Goal: Check status: Check status

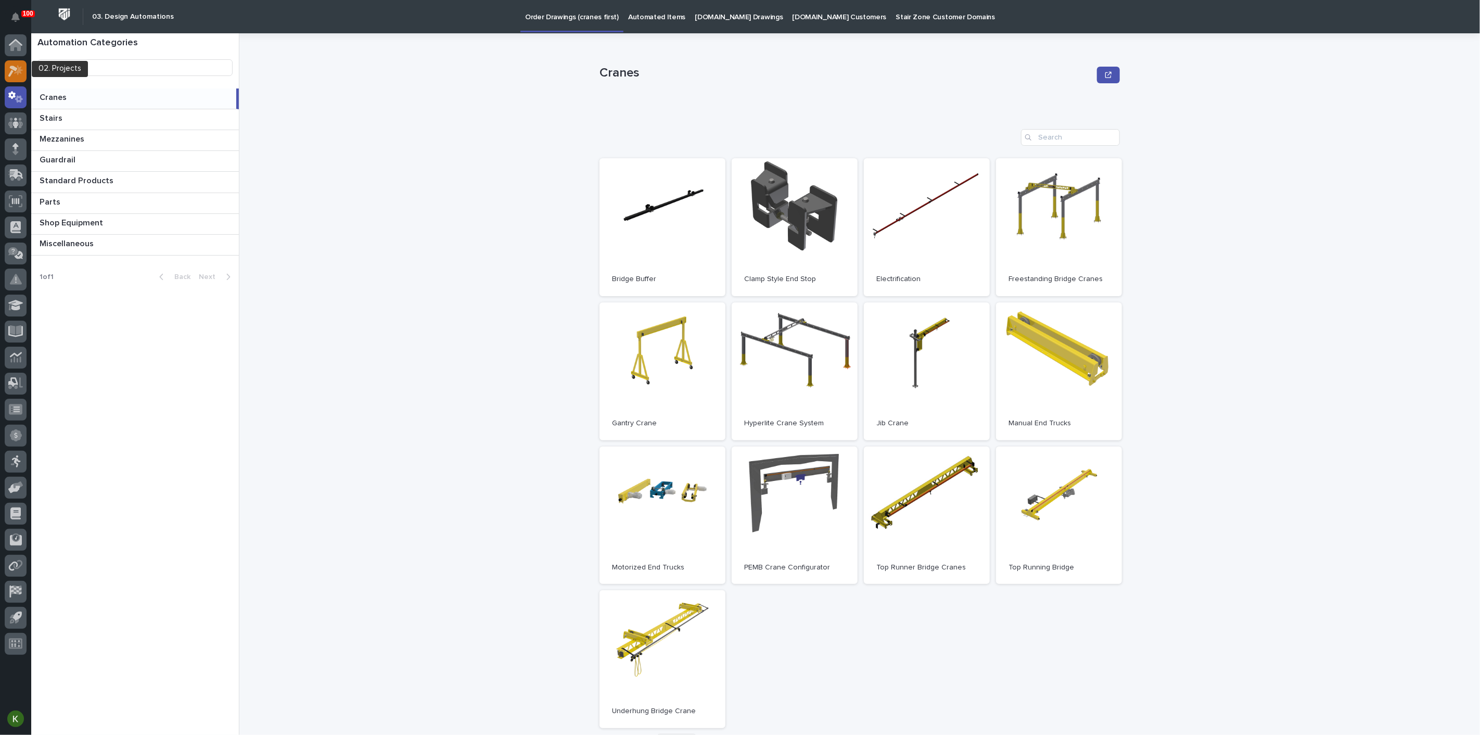
click at [14, 73] on icon at bounding box center [15, 71] width 15 height 12
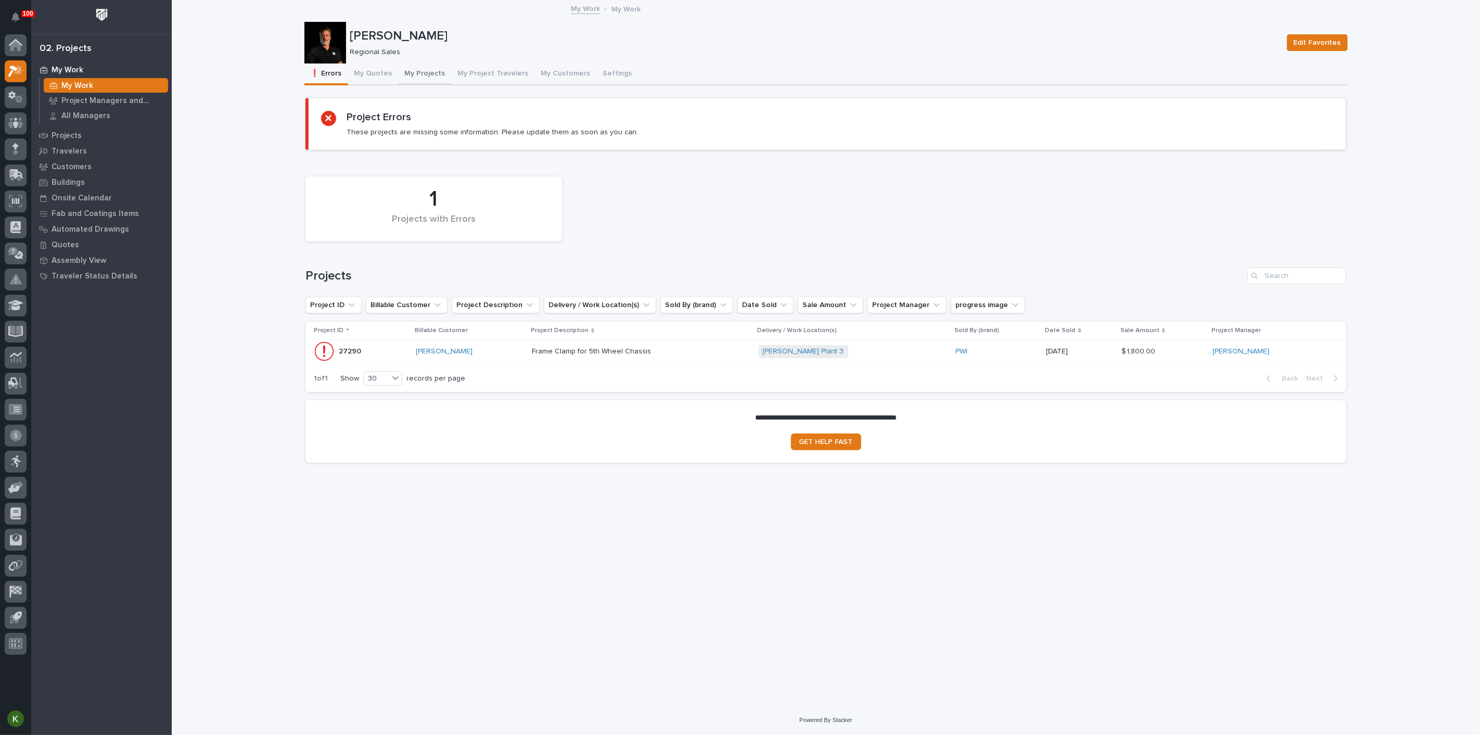
click at [449, 82] on button "My Projects" at bounding box center [425, 75] width 53 height 22
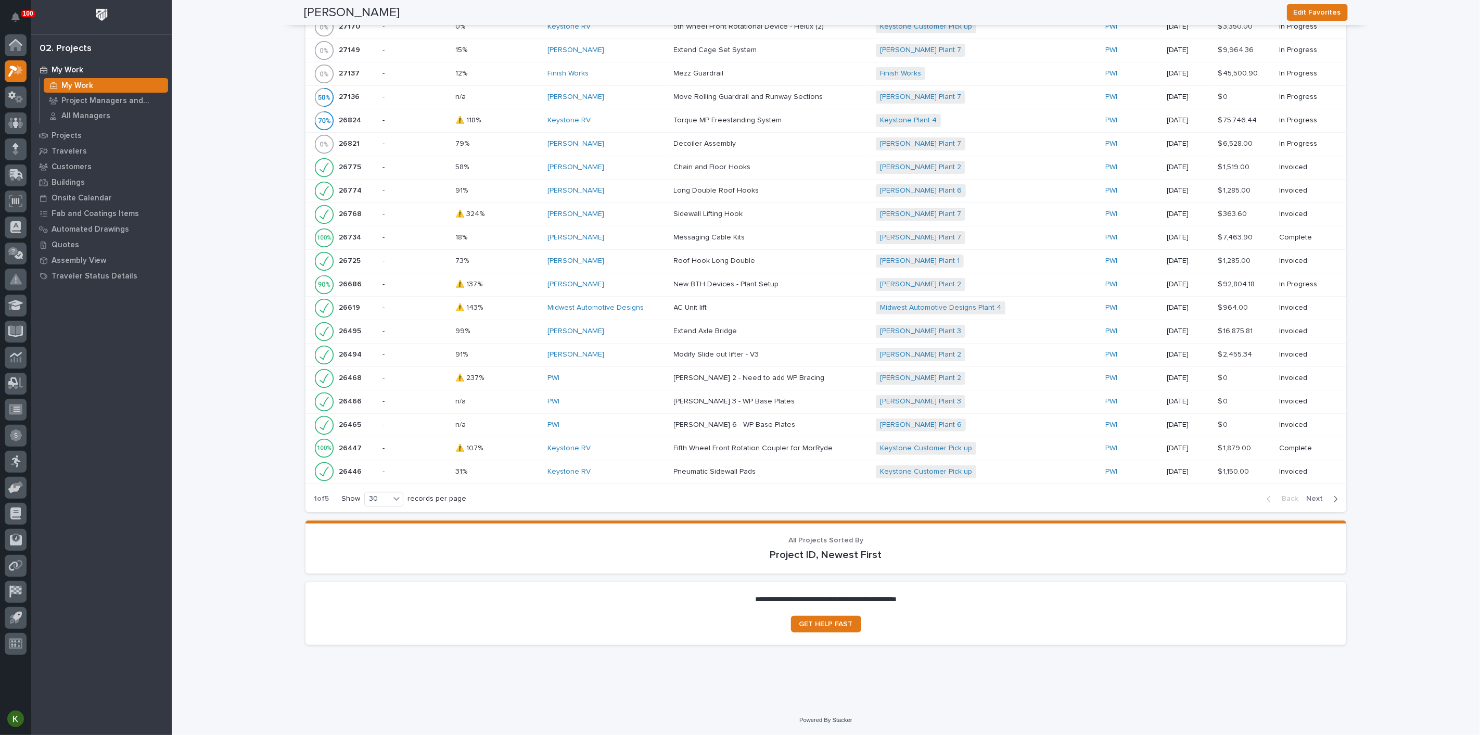
scroll to position [925, 0]
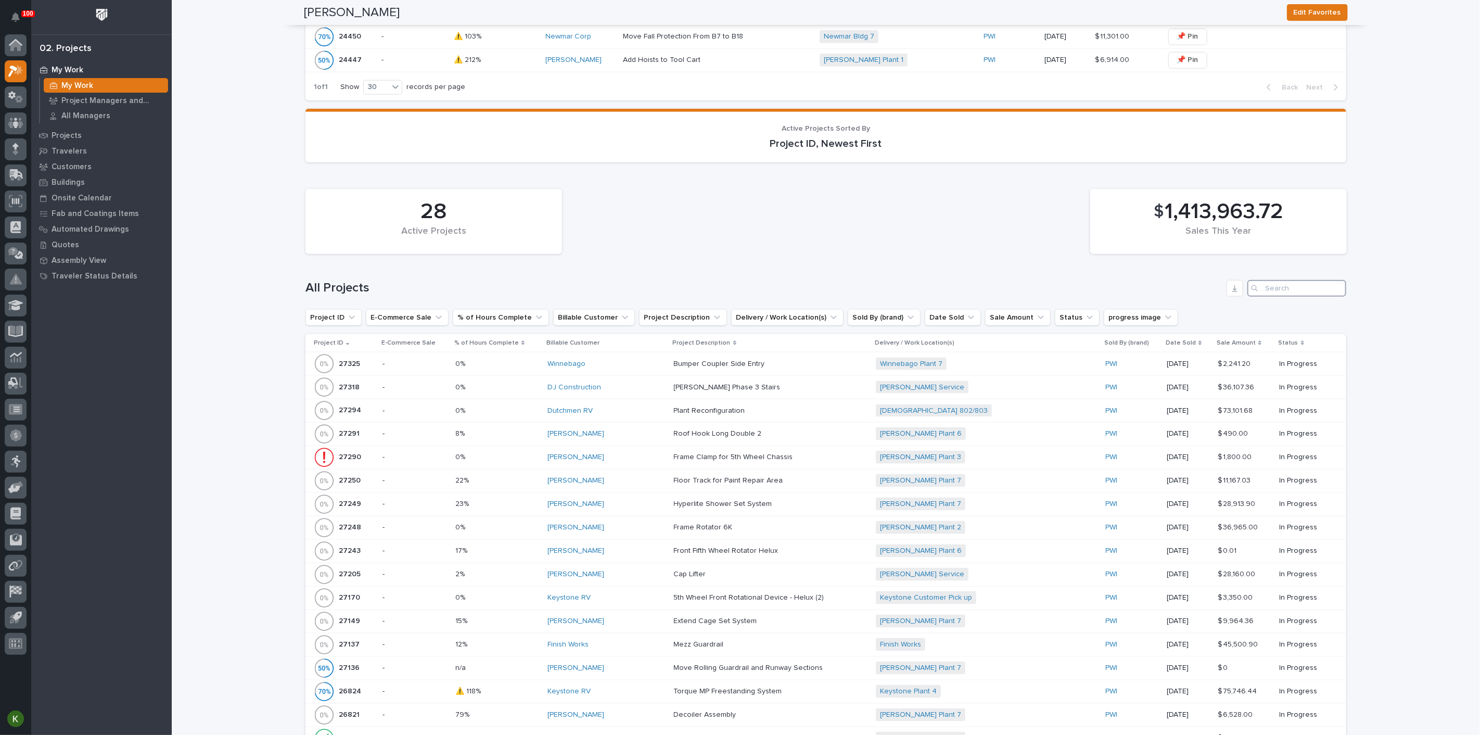
click at [1281, 297] on input "Search" at bounding box center [1297, 288] width 99 height 17
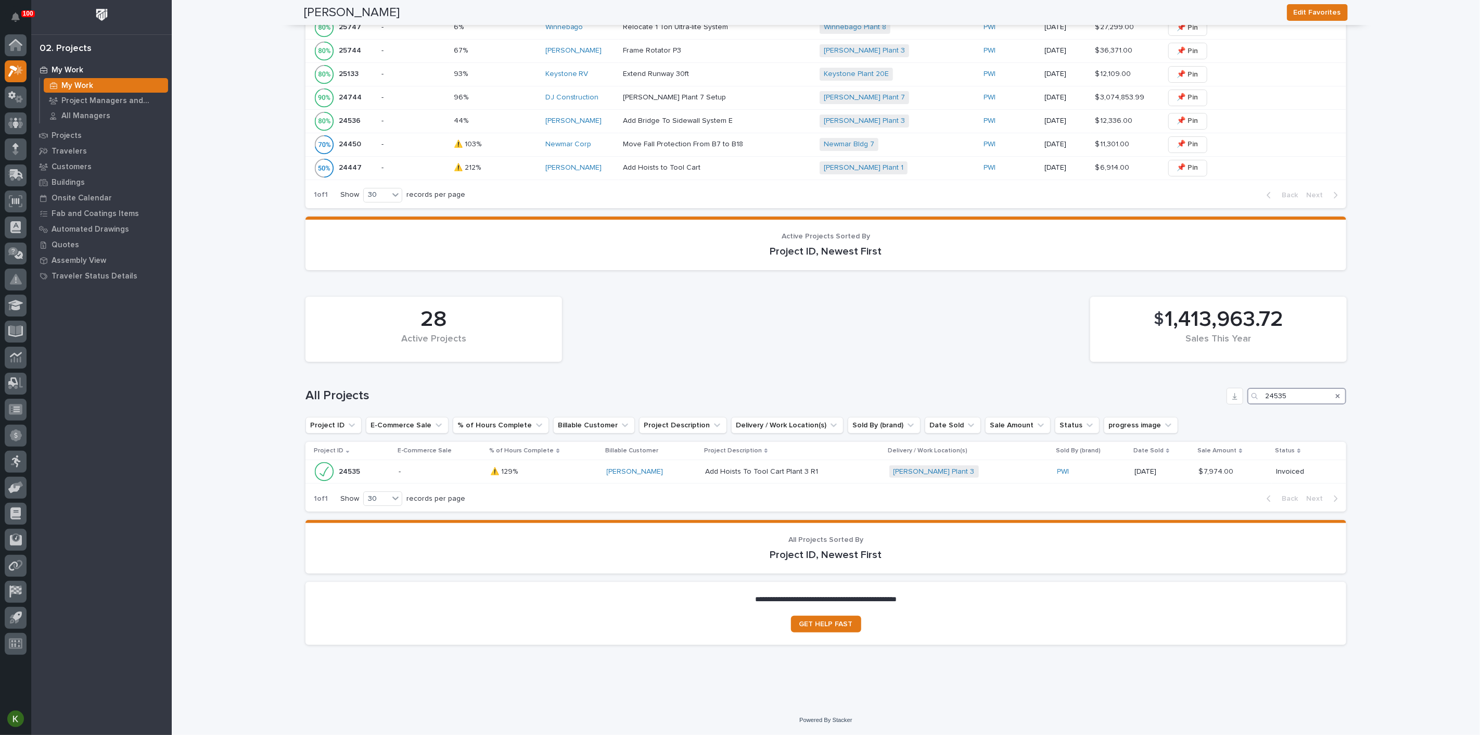
scroll to position [922, 0]
type input "24535"
click at [568, 476] on p at bounding box center [544, 471] width 108 height 9
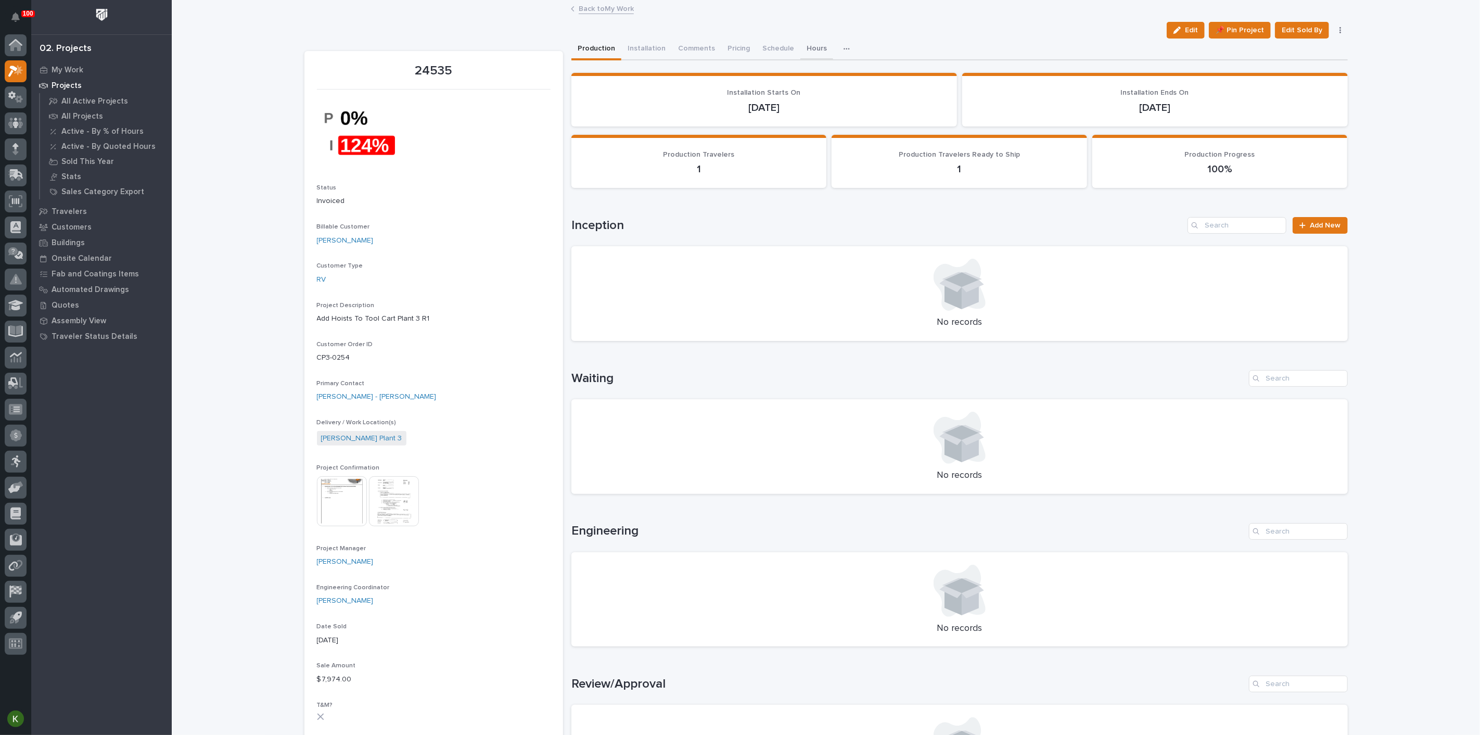
click at [833, 56] on button "Hours" at bounding box center [817, 50] width 33 height 22
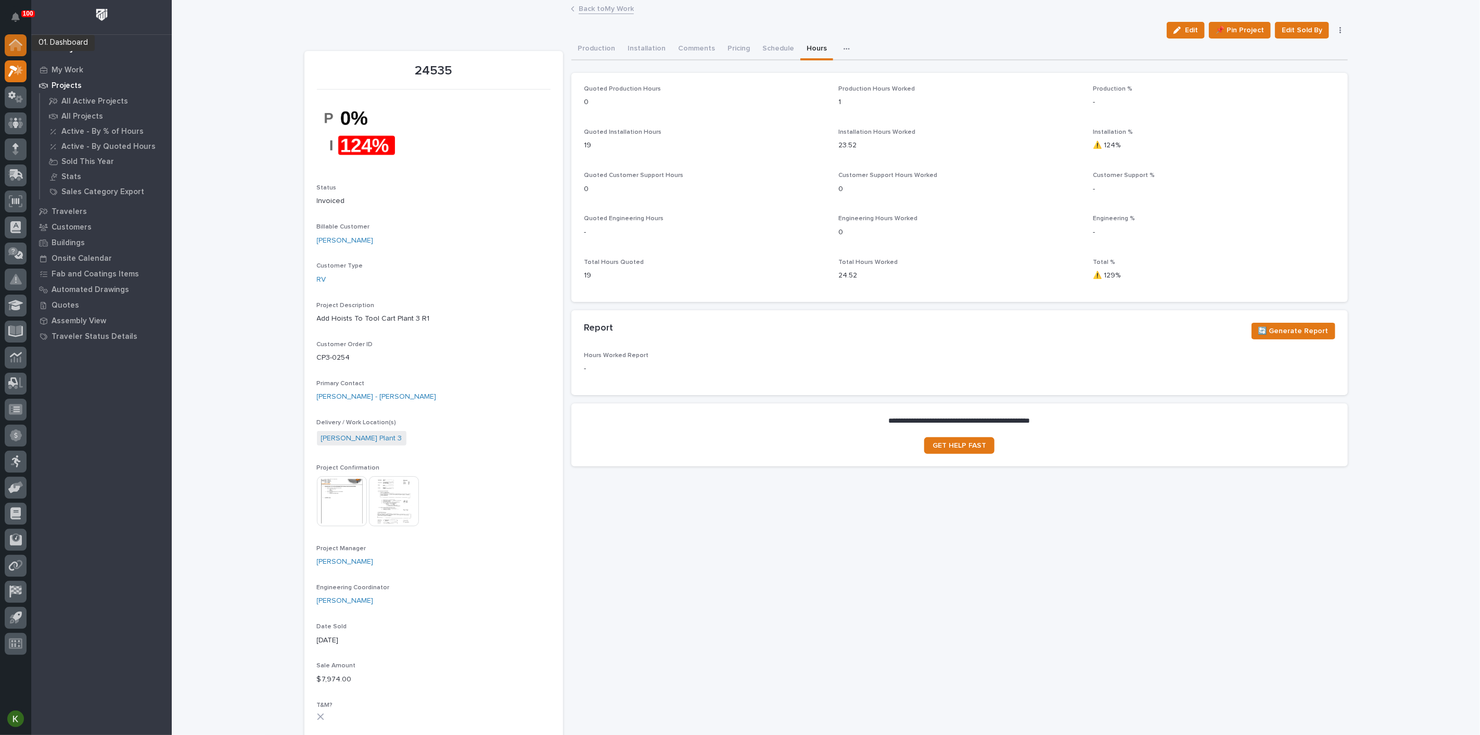
click at [18, 43] on icon at bounding box center [16, 42] width 14 height 7
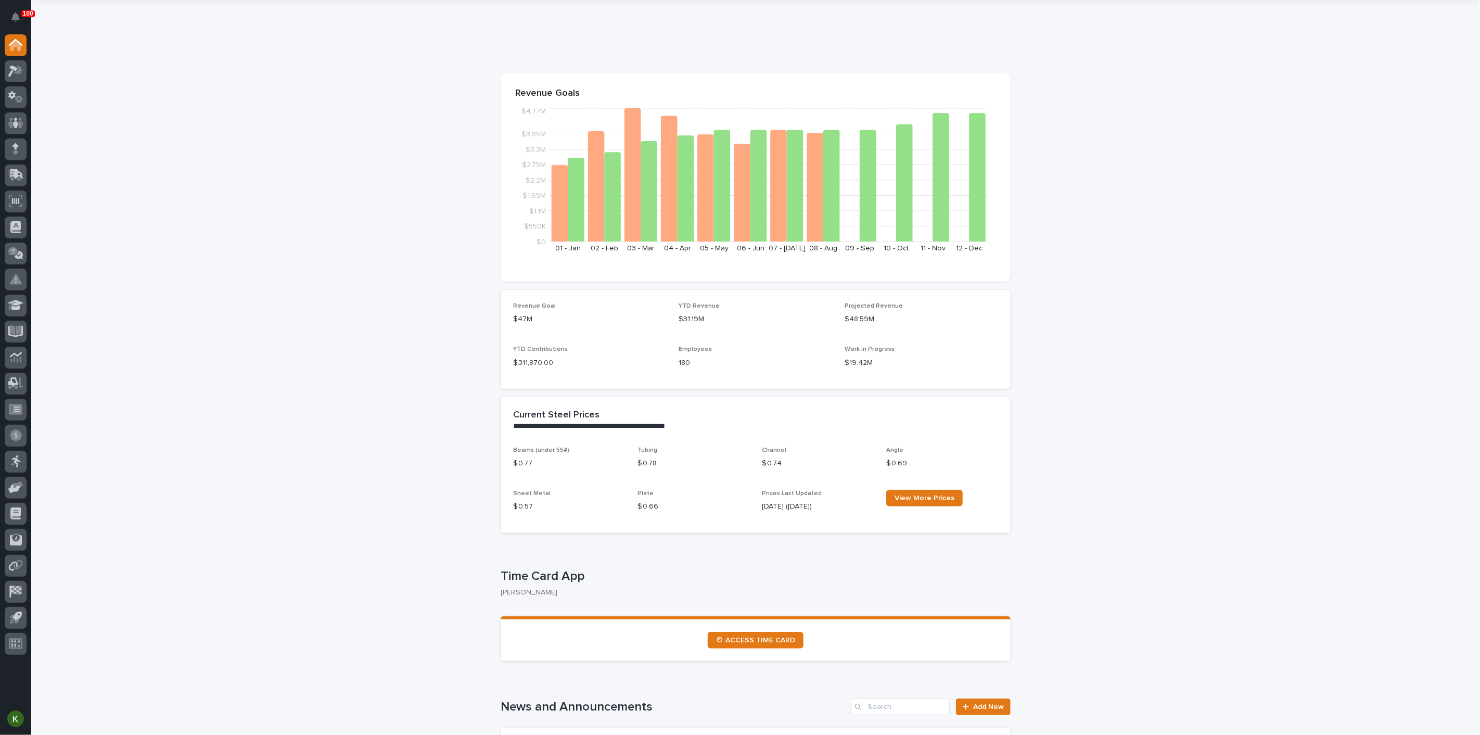
scroll to position [58, 0]
